Goal: Task Accomplishment & Management: Use online tool/utility

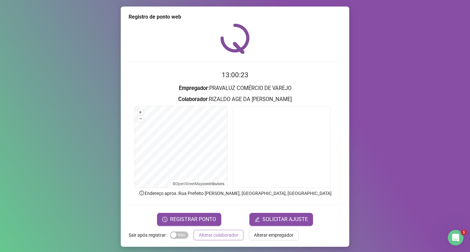
click at [217, 239] on span "Alterar colaborador" at bounding box center [218, 235] width 39 height 7
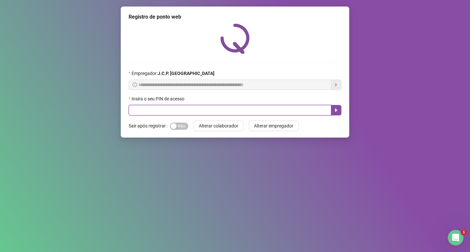
click at [135, 110] on input "text" at bounding box center [230, 110] width 203 height 10
type input "*****"
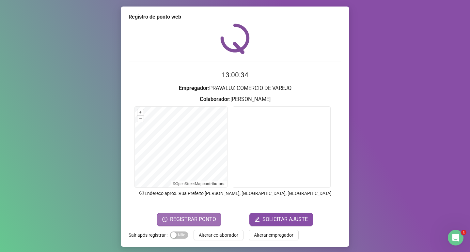
click at [196, 218] on span "REGISTRAR PONTO" at bounding box center [193, 220] width 46 height 8
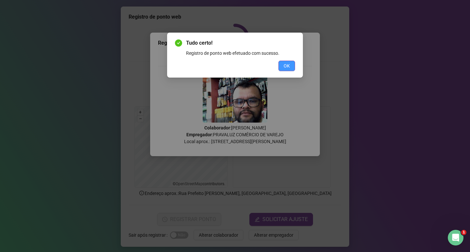
click at [285, 69] on span "OK" at bounding box center [287, 65] width 6 height 7
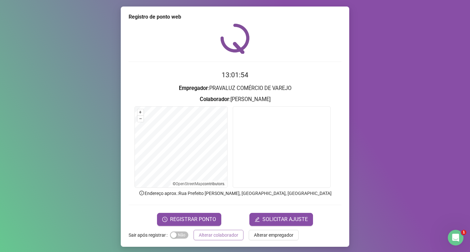
click at [210, 232] on span "Alterar colaborador" at bounding box center [218, 235] width 39 height 7
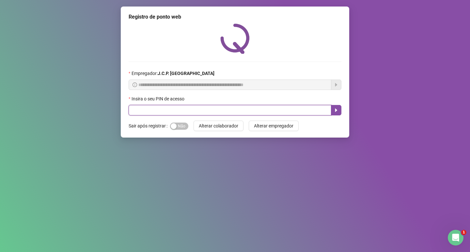
click at [214, 112] on input "text" at bounding box center [230, 110] width 203 height 10
type input "*****"
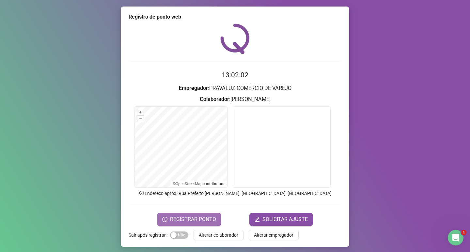
click at [192, 214] on button "REGISTRAR PONTO" at bounding box center [189, 219] width 64 height 13
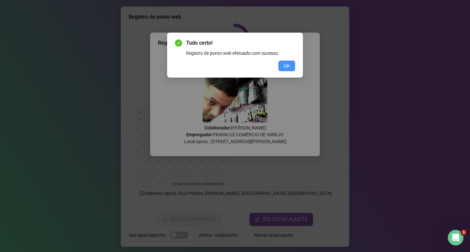
click at [282, 67] on button "OK" at bounding box center [286, 66] width 17 height 10
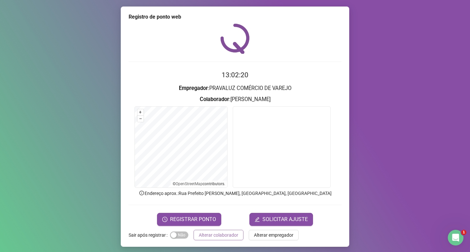
click at [224, 232] on span "Alterar colaborador" at bounding box center [218, 235] width 39 height 7
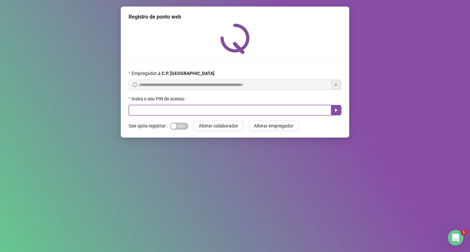
click at [158, 112] on input "text" at bounding box center [230, 110] width 203 height 10
type input "*****"
click at [333, 111] on button "button" at bounding box center [336, 110] width 10 height 10
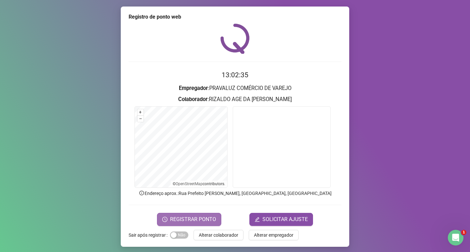
click at [202, 217] on span "REGISTRAR PONTO" at bounding box center [193, 220] width 46 height 8
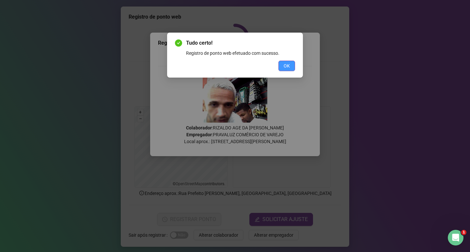
click at [284, 63] on span "OK" at bounding box center [287, 65] width 6 height 7
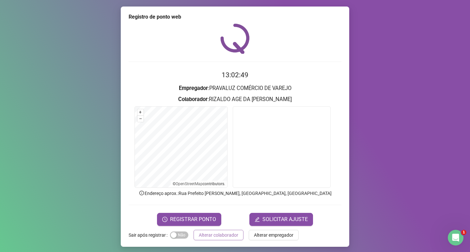
click at [213, 238] on span "Alterar colaborador" at bounding box center [218, 235] width 39 height 7
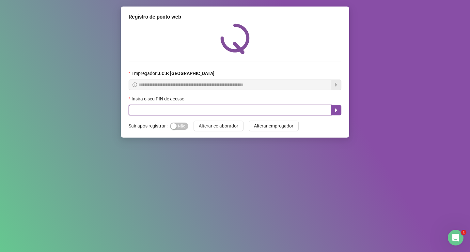
click at [176, 113] on input "text" at bounding box center [230, 110] width 203 height 10
type input "*****"
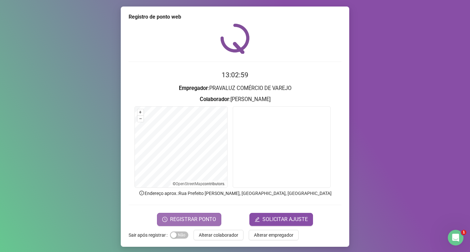
click at [207, 223] on span "REGISTRAR PONTO" at bounding box center [193, 220] width 46 height 8
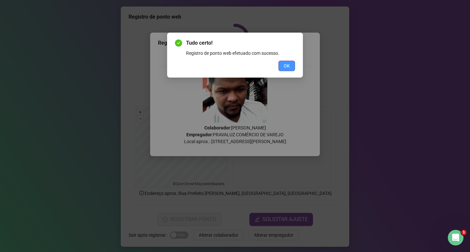
click at [289, 63] on span "OK" at bounding box center [287, 65] width 6 height 7
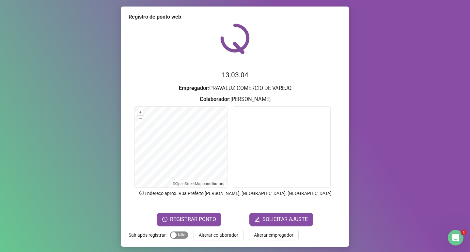
click at [180, 236] on span "Sim Não" at bounding box center [179, 235] width 18 height 7
click at [201, 237] on span "Alterar colaborador" at bounding box center [218, 235] width 39 height 7
